Goal: Navigation & Orientation: Find specific page/section

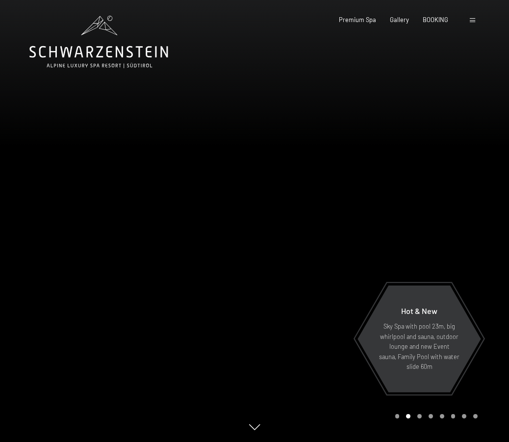
drag, startPoint x: 266, startPoint y: 210, endPoint x: 166, endPoint y: 209, distance: 100.5
click at [166, 441] on div at bounding box center [254, 442] width 509 height 0
click at [255, 434] on div at bounding box center [381, 221] width 254 height 442
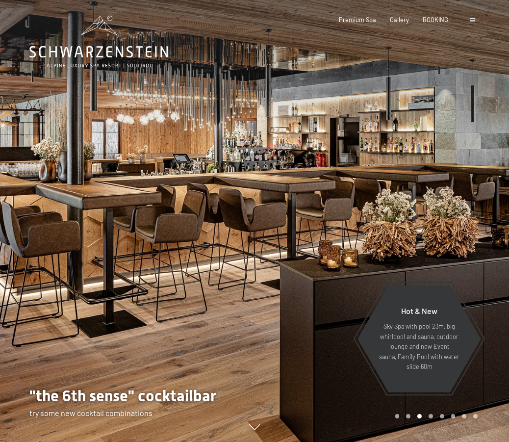
click at [254, 428] on icon at bounding box center [254, 427] width 11 height 6
click at [386, 187] on div at bounding box center [381, 221] width 254 height 442
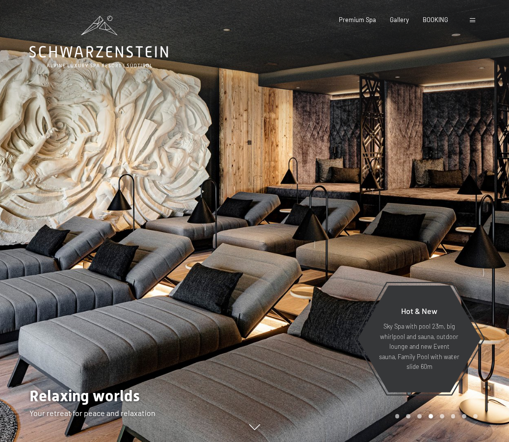
click at [386, 187] on div at bounding box center [381, 221] width 254 height 442
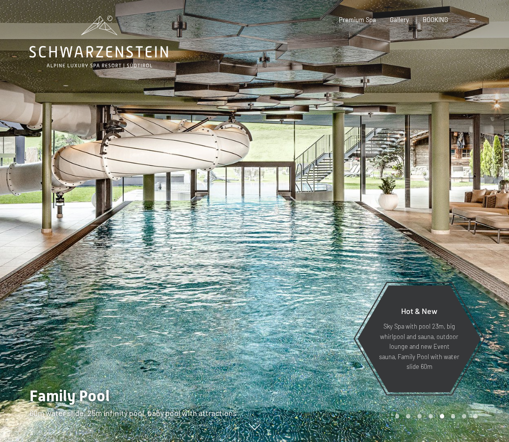
click at [388, 187] on div at bounding box center [381, 221] width 254 height 442
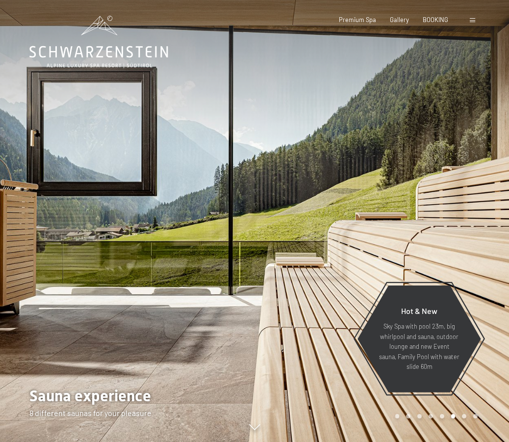
click at [388, 187] on div at bounding box center [381, 221] width 254 height 442
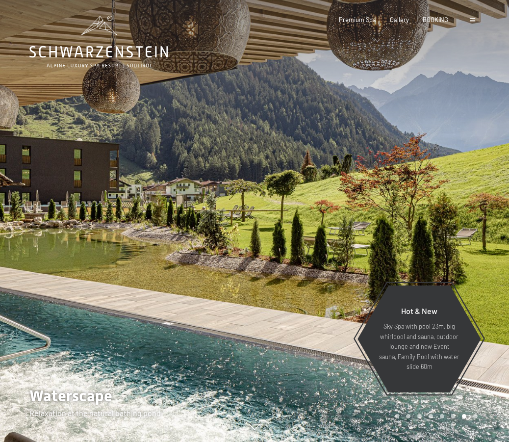
click at [388, 187] on div at bounding box center [381, 221] width 254 height 442
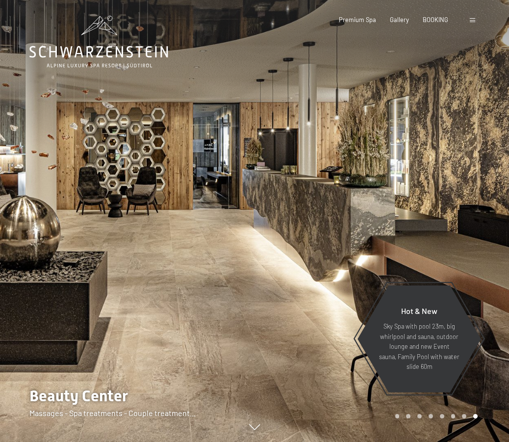
click at [388, 187] on div at bounding box center [381, 221] width 254 height 442
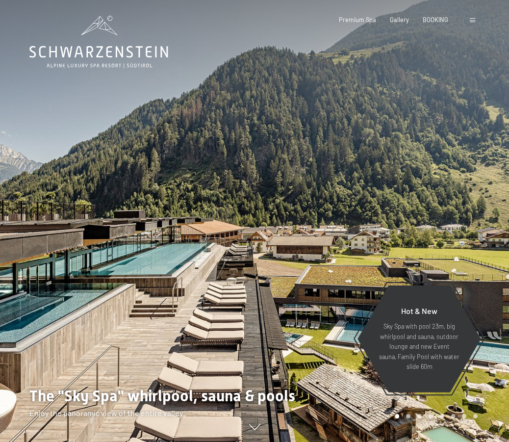
click at [388, 187] on div at bounding box center [381, 221] width 254 height 442
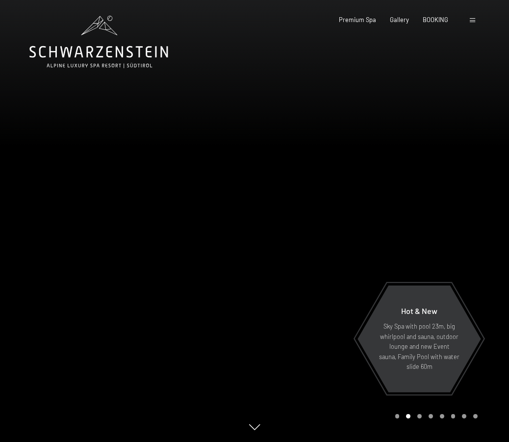
click at [388, 187] on div at bounding box center [381, 221] width 254 height 442
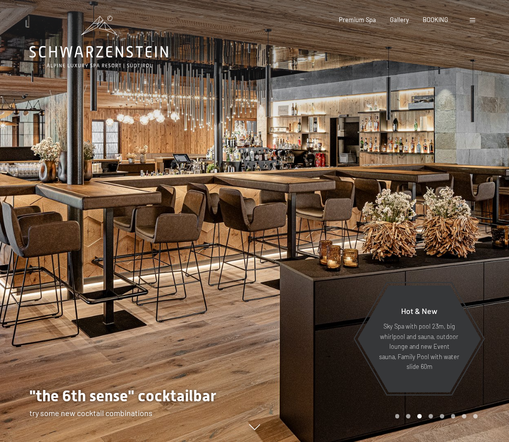
click at [388, 187] on div at bounding box center [381, 221] width 254 height 442
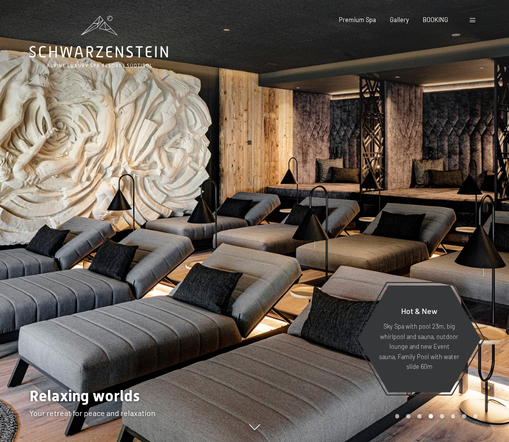
click at [388, 187] on div at bounding box center [381, 221] width 254 height 442
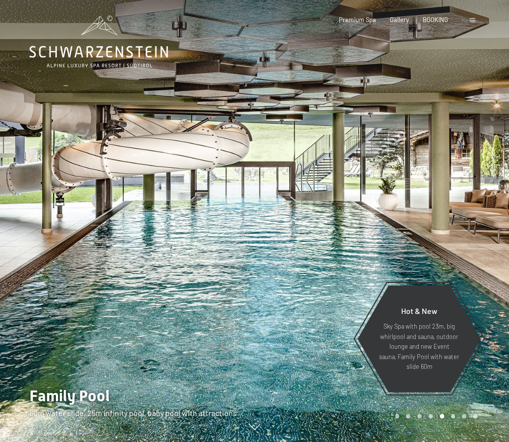
click at [388, 187] on div at bounding box center [381, 221] width 254 height 442
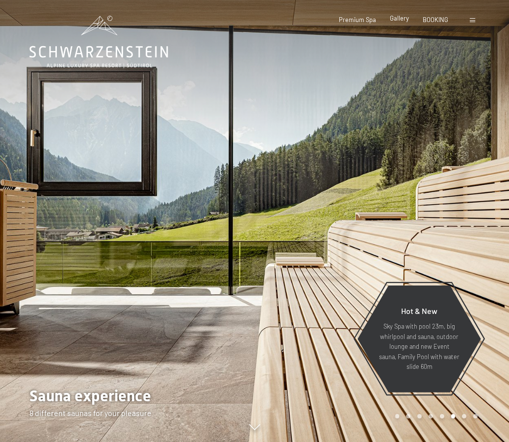
click at [396, 20] on span "Gallery" at bounding box center [399, 18] width 19 height 8
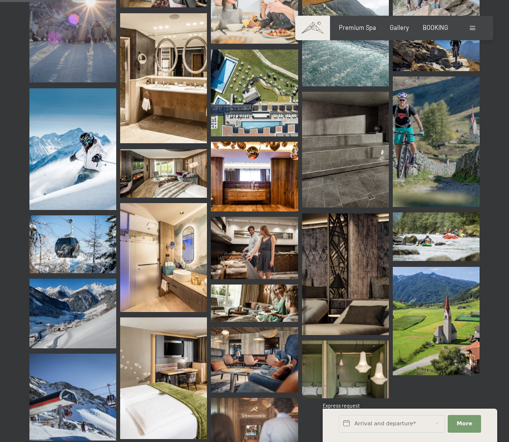
scroll to position [1078, 0]
